Goal: Information Seeking & Learning: Learn about a topic

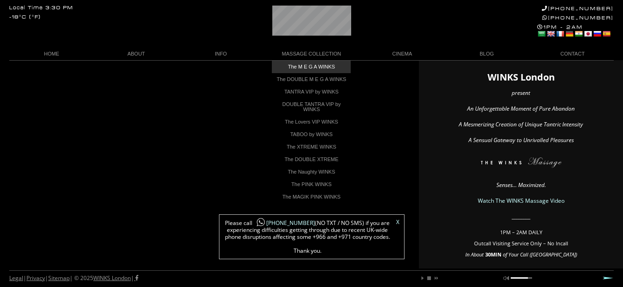
click at [313, 66] on link "The M E G A WINKS" at bounding box center [311, 67] width 79 height 13
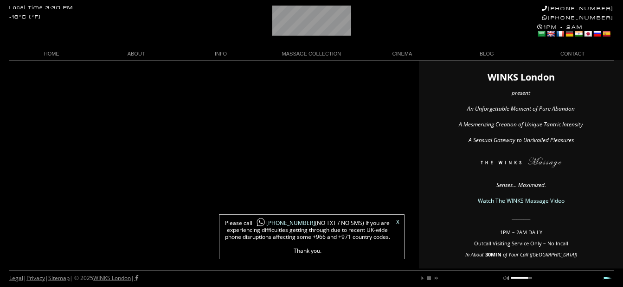
scroll to position [0, 44]
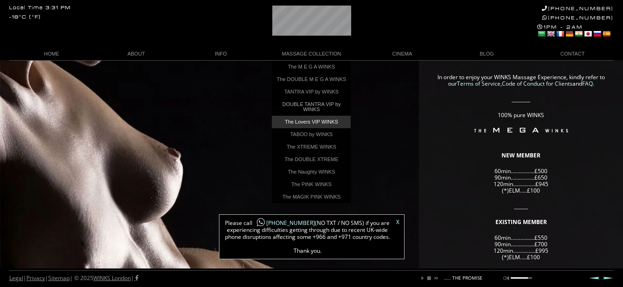
click at [309, 126] on link "The Lovers VIP WINKS" at bounding box center [311, 122] width 79 height 13
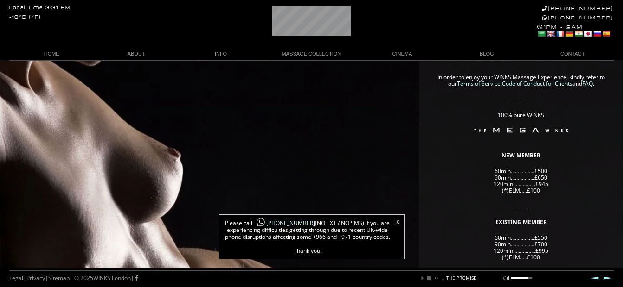
scroll to position [0, 147]
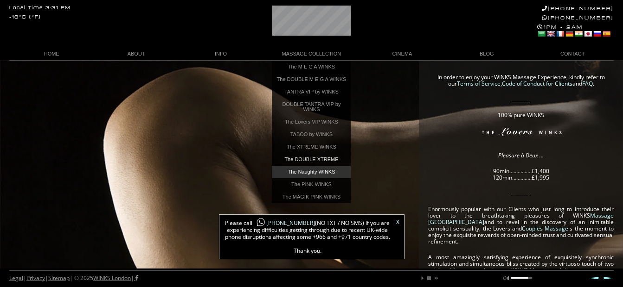
click at [307, 177] on link "The Naughty WINKS" at bounding box center [311, 172] width 79 height 13
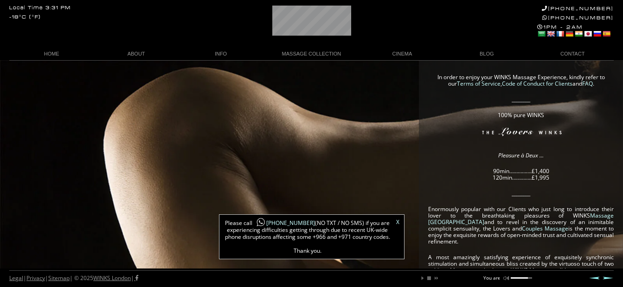
scroll to position [0, 17]
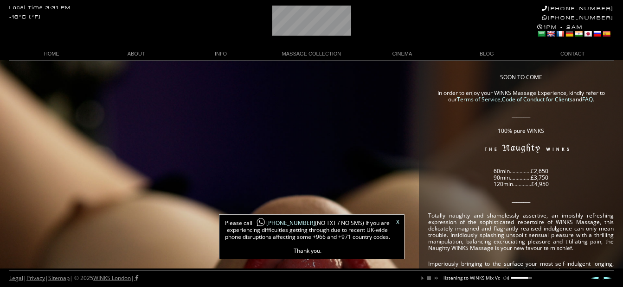
scroll to position [0, 76]
click at [396, 66] on link "WINKS Massage Video" at bounding box center [402, 67] width 79 height 13
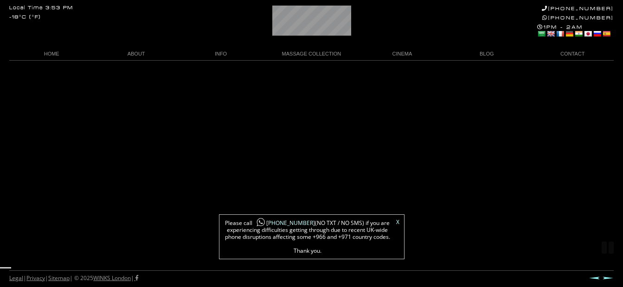
click at [398, 223] on link "X" at bounding box center [397, 223] width 3 height 6
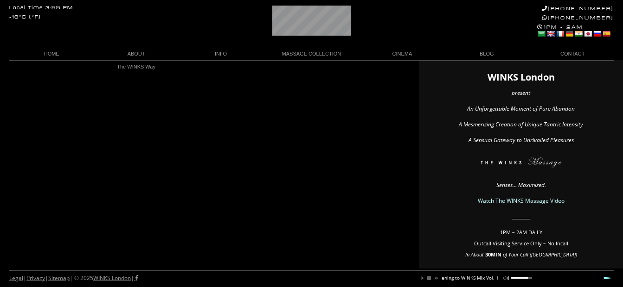
scroll to position [0, 84]
click at [396, 67] on link "WINKS Massage Video" at bounding box center [402, 67] width 79 height 13
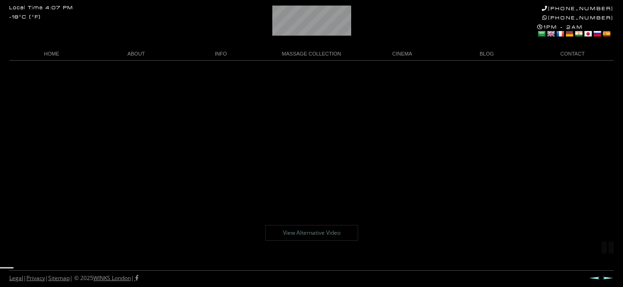
click at [312, 232] on link "View Alternative Video" at bounding box center [311, 233] width 93 height 16
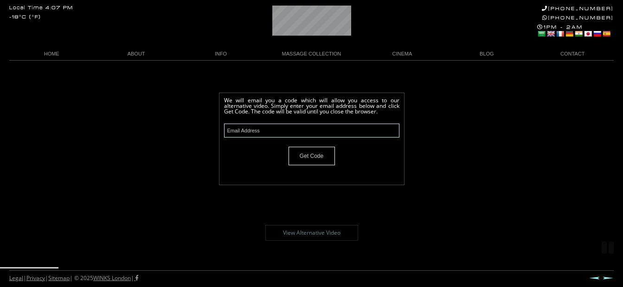
click at [255, 130] on input "text" at bounding box center [311, 131] width 175 height 14
type input "admin@t4umedia.com"
click at [314, 157] on input "Get Code" at bounding box center [311, 156] width 46 height 19
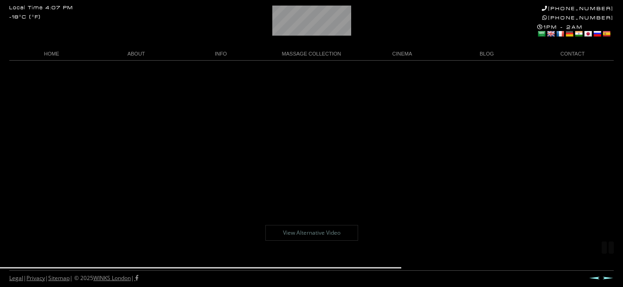
click at [316, 152] on body "Local Time 4:07 PM -18°C (°F) +44 (0)20 7118 7118 +44 788 959 8888 1PM - 2AM Se…" at bounding box center [311, 173] width 623 height 227
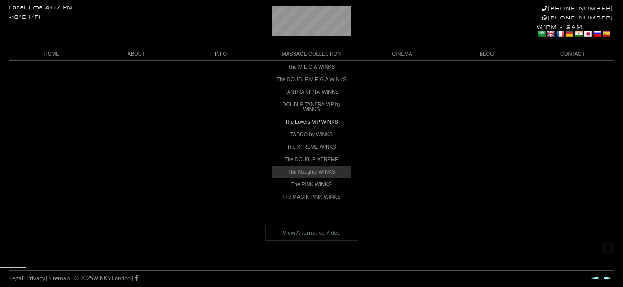
click at [321, 178] on link "The Naughty WINKS" at bounding box center [311, 172] width 79 height 13
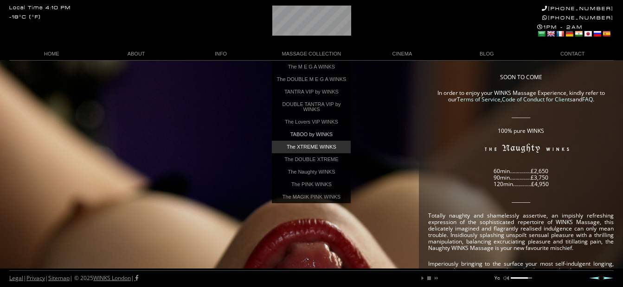
click at [323, 152] on link "The XTREME WINKS" at bounding box center [311, 147] width 79 height 13
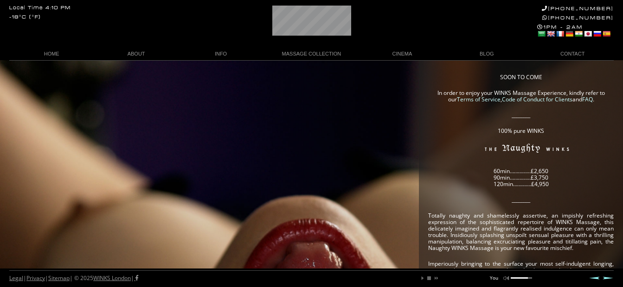
scroll to position [0, 13]
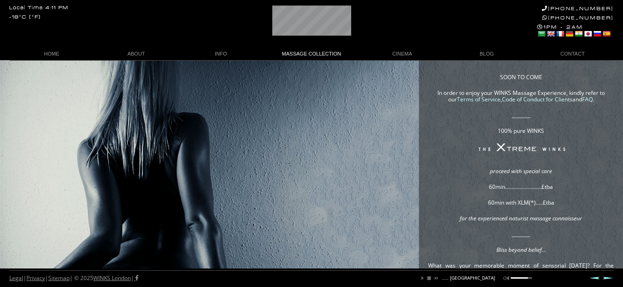
click at [309, 51] on link "MASSAGE COLLECTION" at bounding box center [311, 54] width 96 height 13
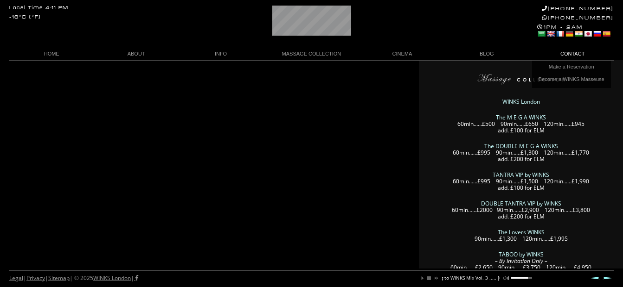
click at [484, 55] on link "BLOG" at bounding box center [486, 54] width 84 height 13
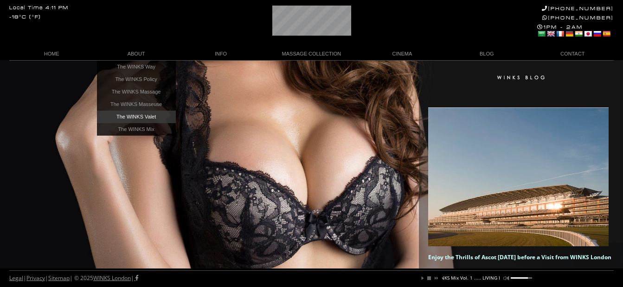
click at [133, 118] on link "The WINKS Valet" at bounding box center [136, 117] width 79 height 13
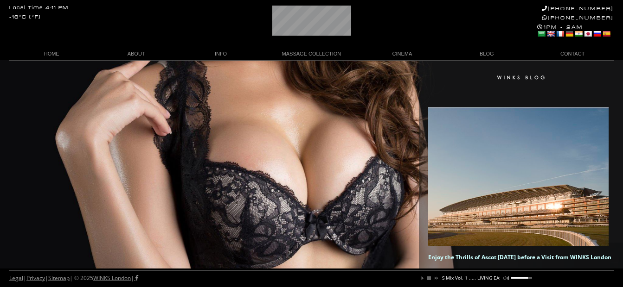
scroll to position [0, 115]
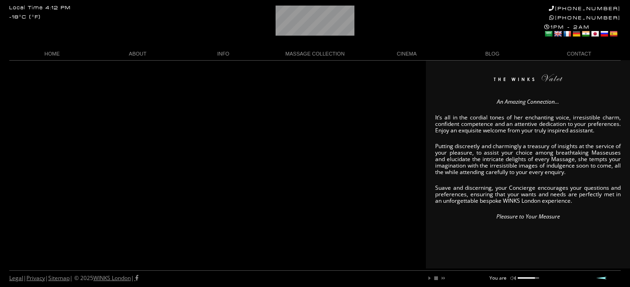
scroll to position [0, 18]
